Goal: Task Accomplishment & Management: Manage account settings

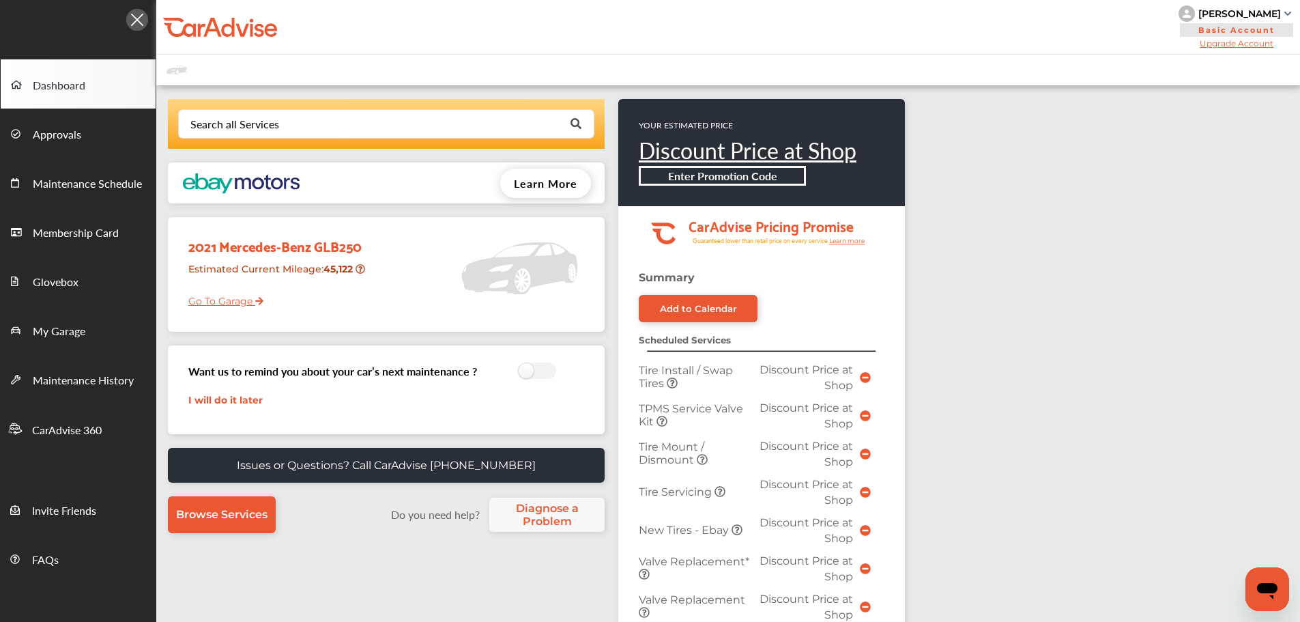
click at [205, 300] on link "Go To Garage" at bounding box center [220, 298] width 85 height 26
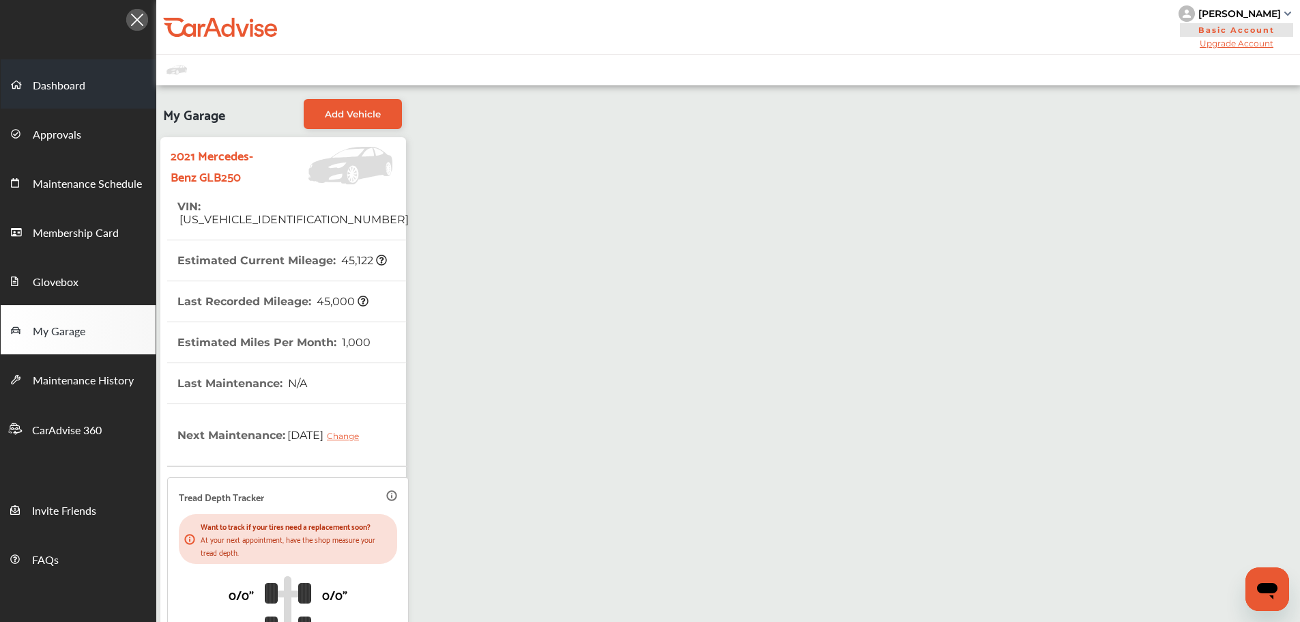
click at [78, 89] on span "Dashboard" at bounding box center [59, 86] width 53 height 18
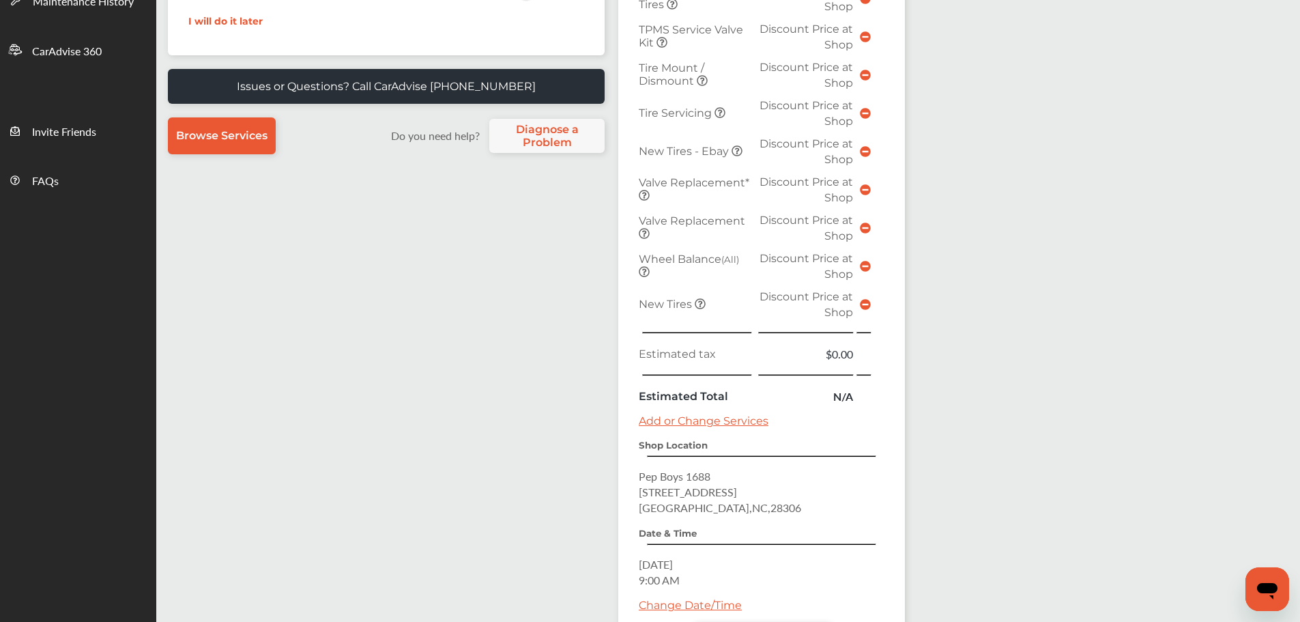
scroll to position [410, 0]
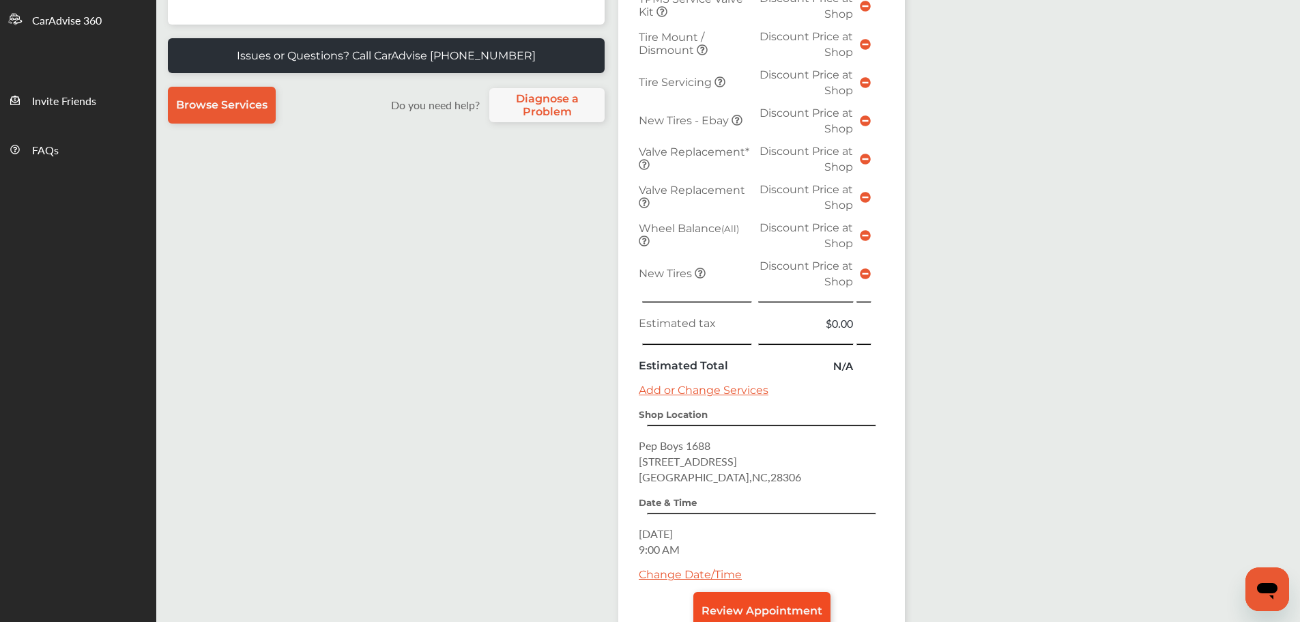
click at [780, 601] on link "Review Appointment" at bounding box center [762, 610] width 137 height 37
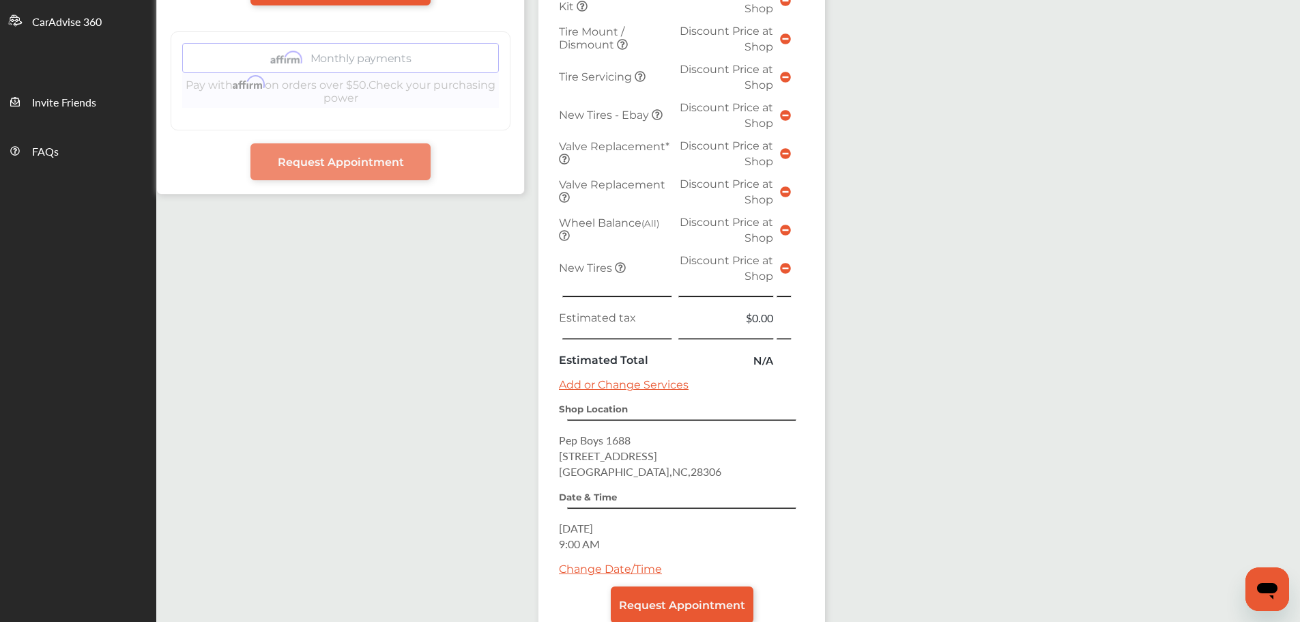
scroll to position [410, 0]
click at [782, 263] on icon at bounding box center [785, 266] width 11 height 11
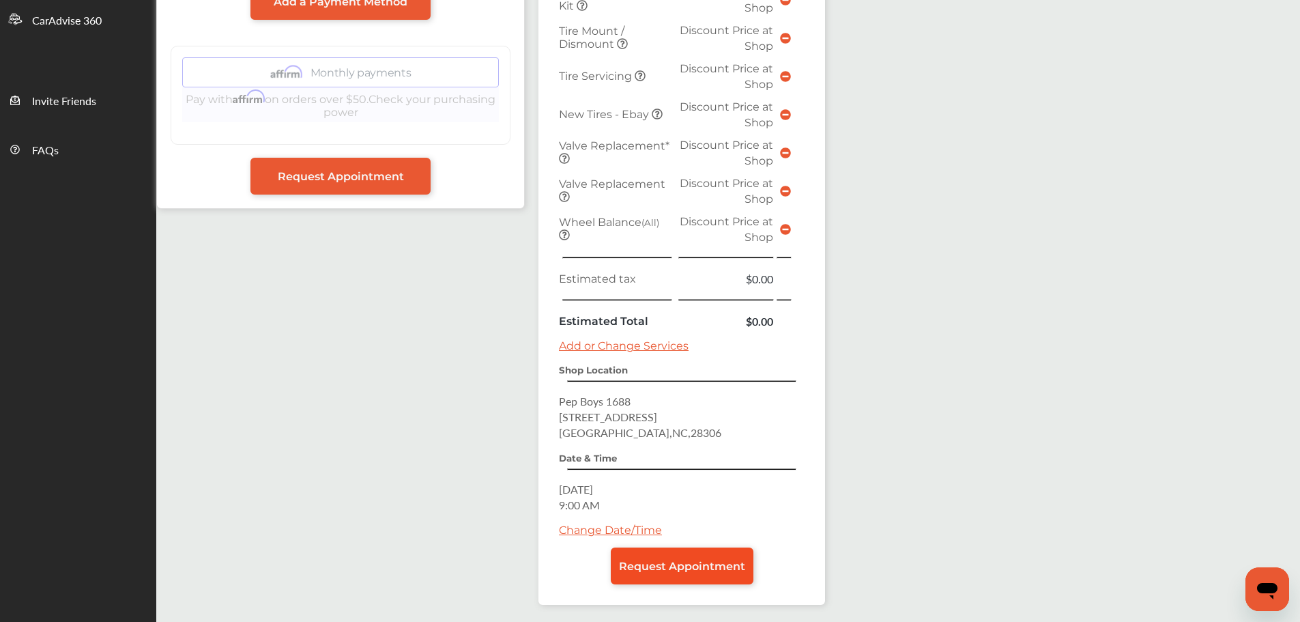
click at [673, 571] on span "Request Appointment" at bounding box center [682, 566] width 126 height 13
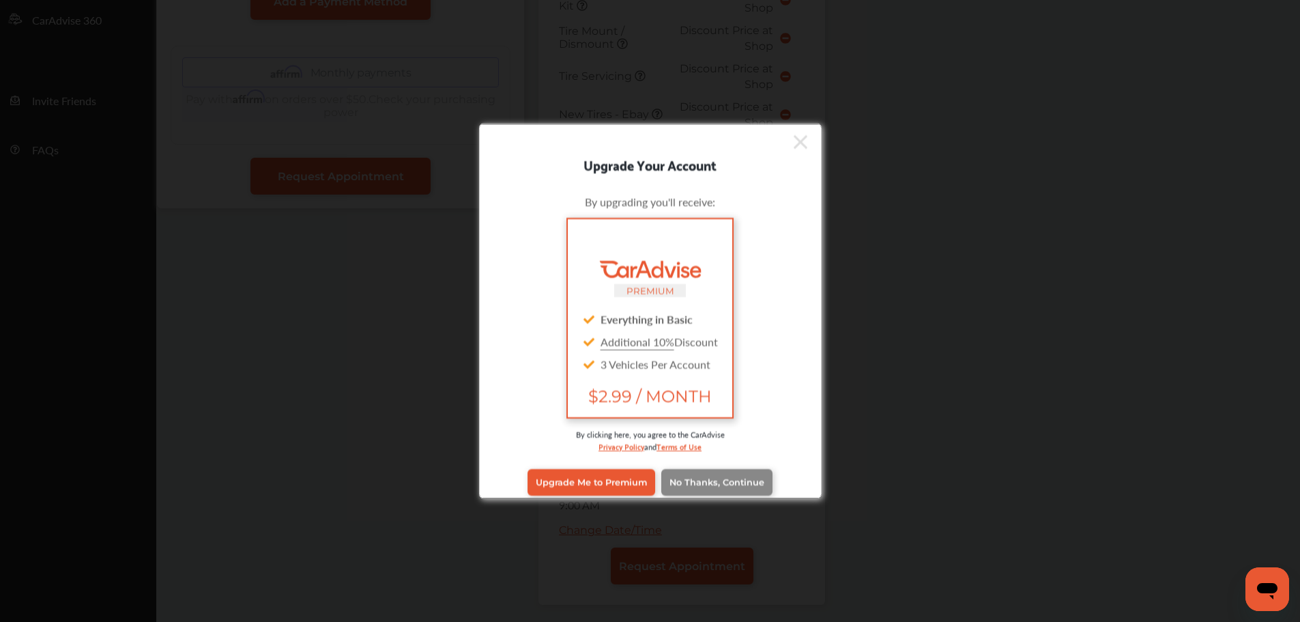
click at [689, 471] on link "No Thanks, Continue" at bounding box center [716, 482] width 111 height 26
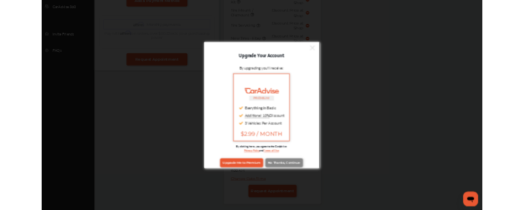
scroll to position [0, 0]
